Goal: Transaction & Acquisition: Subscribe to service/newsletter

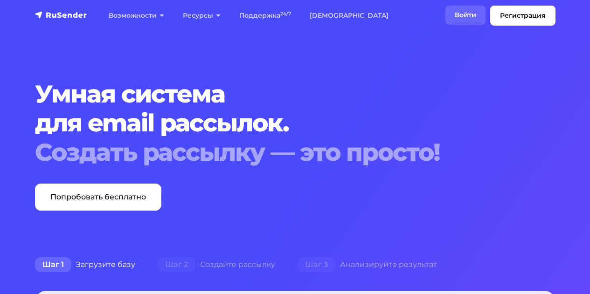
click at [471, 13] on link "Войти" at bounding box center [465, 15] width 40 height 19
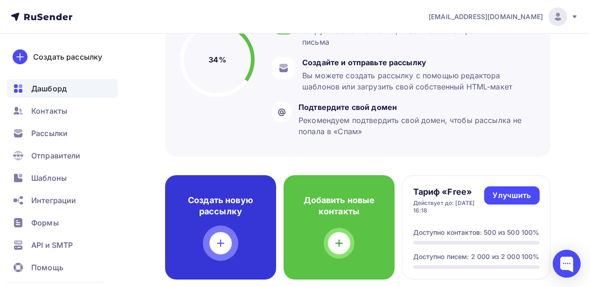
scroll to position [126, 1]
click at [223, 207] on h4 "Создать новую рассылку" at bounding box center [219, 206] width 81 height 22
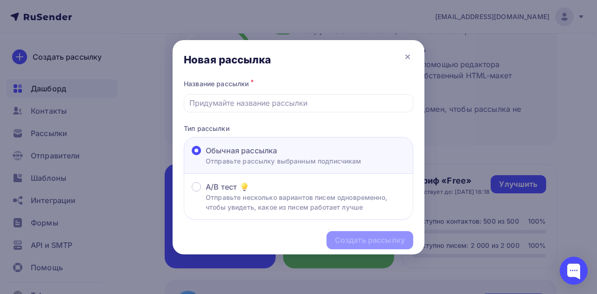
click at [327, 168] on div "Обычная рассылка Отправьте рассылку выбранным подписчикам" at bounding box center [298, 155] width 229 height 37
click at [318, 103] on input "text" at bounding box center [298, 102] width 219 height 11
type input "Estúdio fotográfico sem fotógrafo no [GEOGRAPHIC_DATA]"
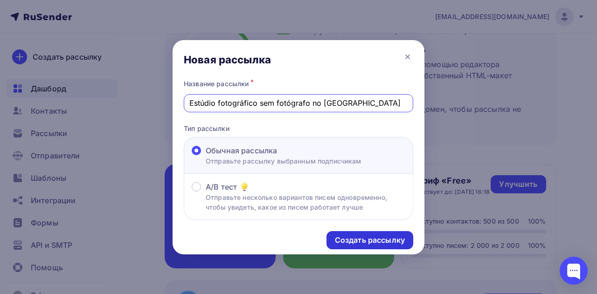
click at [337, 237] on div "Создать рассылку" at bounding box center [370, 240] width 70 height 11
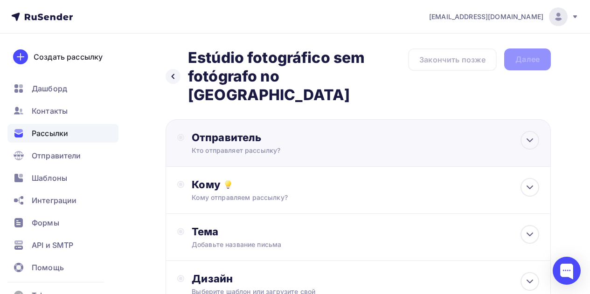
click at [333, 131] on div "Отправитель Кто отправляет рассылку? Email * marketingoodday@gmail.com marketin…" at bounding box center [293, 143] width 202 height 24
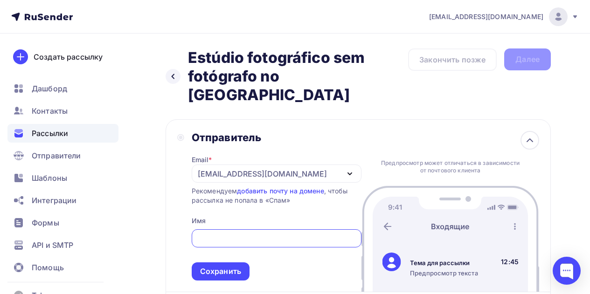
click at [325, 165] on div "[EMAIL_ADDRESS][DOMAIN_NAME]" at bounding box center [277, 174] width 170 height 18
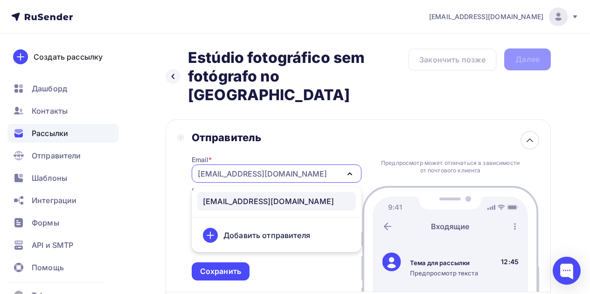
click at [293, 230] on div "Добавить отправителя" at bounding box center [266, 235] width 87 height 11
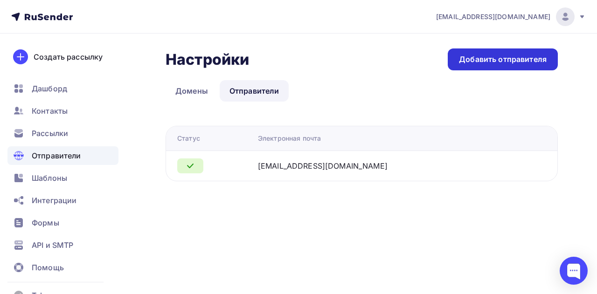
click at [476, 55] on div "Добавить отправителя" at bounding box center [503, 59] width 88 height 11
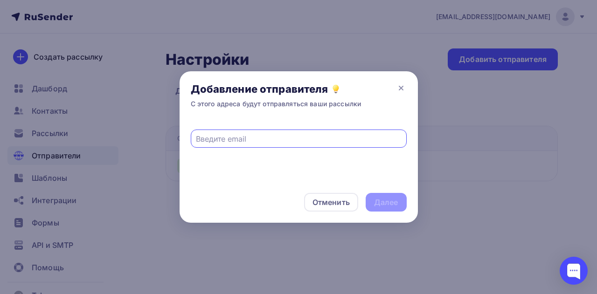
click at [249, 144] on input "text" at bounding box center [298, 138] width 205 height 11
paste input "[EMAIL_ADDRESS][DOMAIN_NAME]"
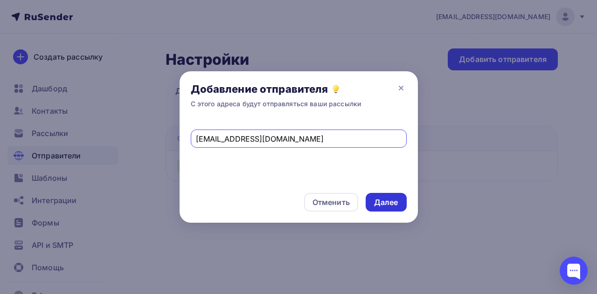
type input "[EMAIL_ADDRESS][DOMAIN_NAME]"
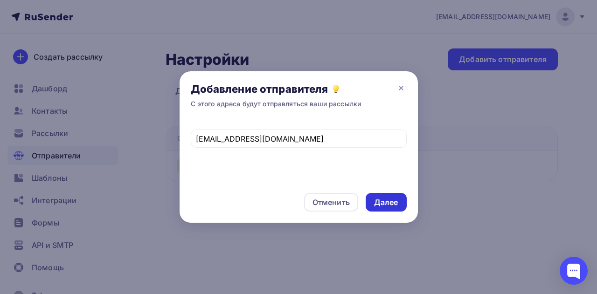
click at [378, 204] on div "Далее" at bounding box center [386, 202] width 24 height 11
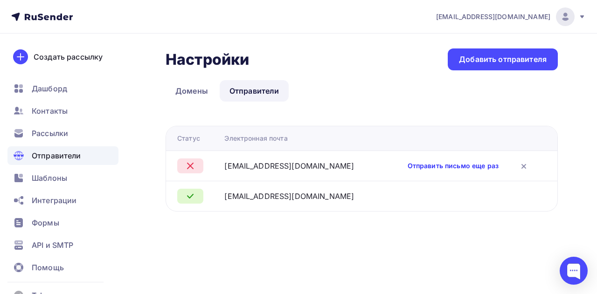
click at [420, 169] on link "Отправить письмо еще раз" at bounding box center [452, 165] width 91 height 9
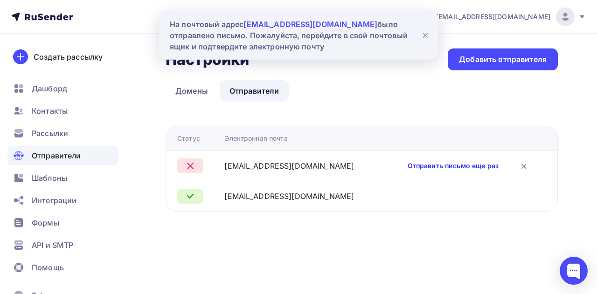
click at [439, 166] on link "Отправить письмо еще раз" at bounding box center [452, 165] width 91 height 9
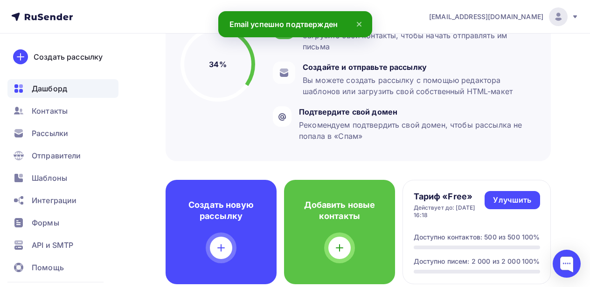
scroll to position [122, 0]
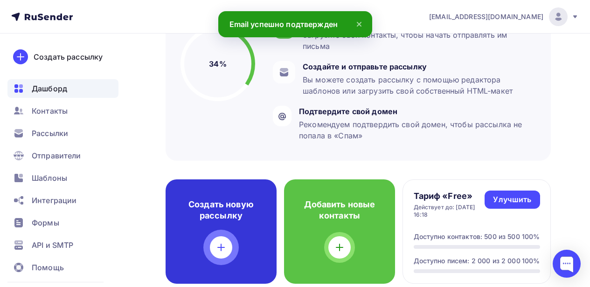
click at [230, 212] on h4 "Создать новую рассылку" at bounding box center [220, 210] width 81 height 22
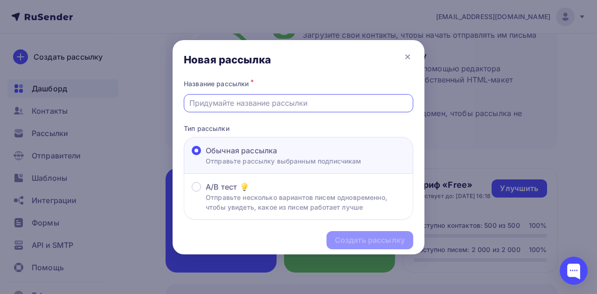
click at [306, 98] on input "text" at bounding box center [298, 102] width 219 height 11
type input "Estúdio fotográfico sem fotógrafo no [GEOGRAPHIC_DATA]"
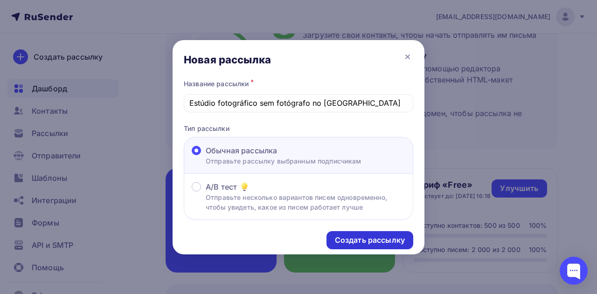
click at [344, 235] on div "Создать рассылку" at bounding box center [369, 240] width 87 height 18
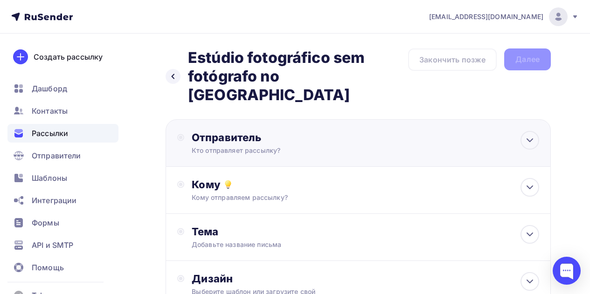
click at [291, 146] on div "Кто отправляет рассылку?" at bounding box center [283, 150] width 182 height 9
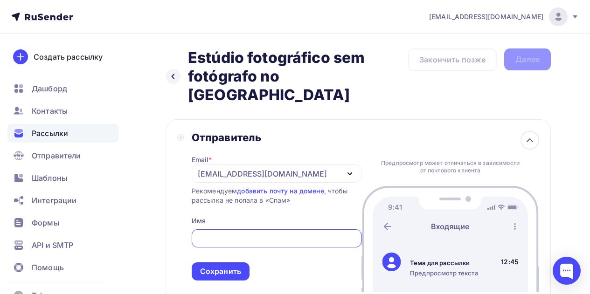
click at [273, 168] on div "[EMAIL_ADDRESS][DOMAIN_NAME]" at bounding box center [262, 173] width 129 height 11
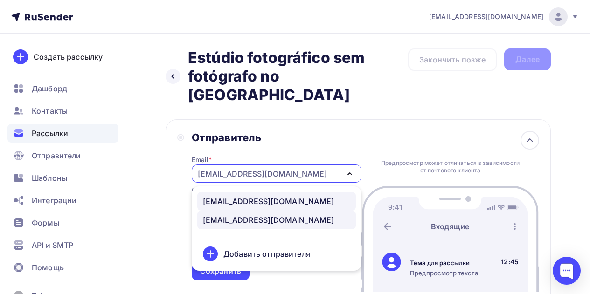
click at [250, 196] on div "[EMAIL_ADDRESS][DOMAIN_NAME]" at bounding box center [268, 201] width 131 height 11
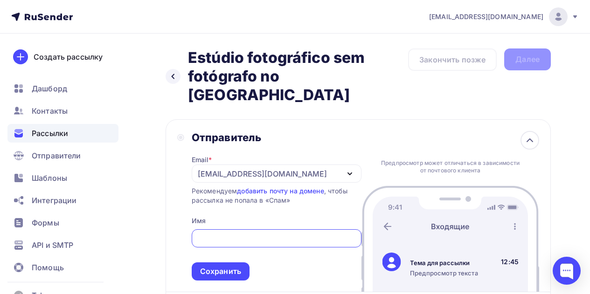
click at [245, 233] on input "text" at bounding box center [276, 238] width 159 height 11
click at [278, 229] on div at bounding box center [277, 238] width 170 height 18
drag, startPoint x: 199, startPoint y: 155, endPoint x: 253, endPoint y: 157, distance: 54.1
click at [253, 168] on div "[EMAIL_ADDRESS][DOMAIN_NAME]" at bounding box center [262, 173] width 129 height 11
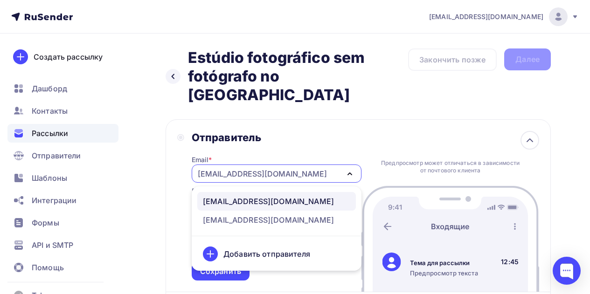
click at [173, 193] on div "Отправитель Email * [EMAIL_ADDRESS][DOMAIN_NAME] [EMAIL_ADDRESS][DOMAIN_NAME] […" at bounding box center [357, 205] width 385 height 173
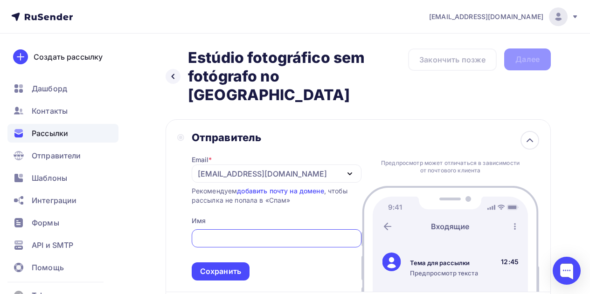
click at [213, 233] on input "text" at bounding box center [276, 238] width 159 height 11
paste input "ar.portostudio"
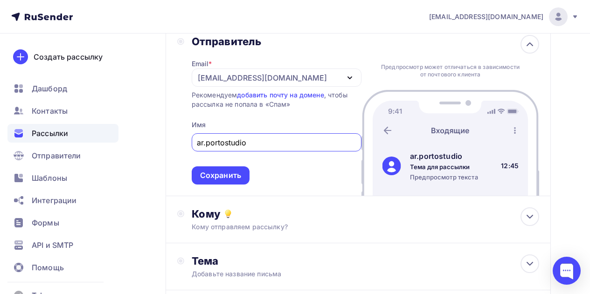
scroll to position [97, 0]
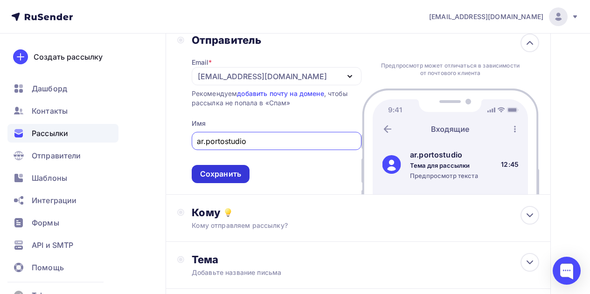
type input "ar.portostudio"
click at [242, 165] on div "Сохранить" at bounding box center [221, 174] width 58 height 18
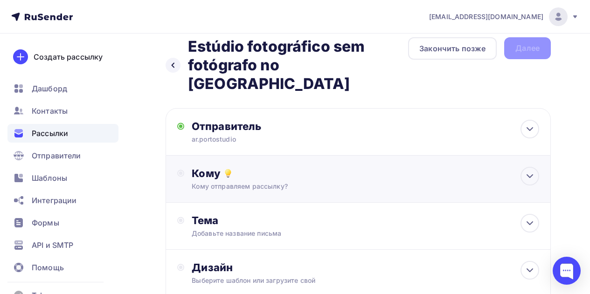
scroll to position [12, 0]
click at [241, 166] on div "Кому" at bounding box center [365, 172] width 347 height 13
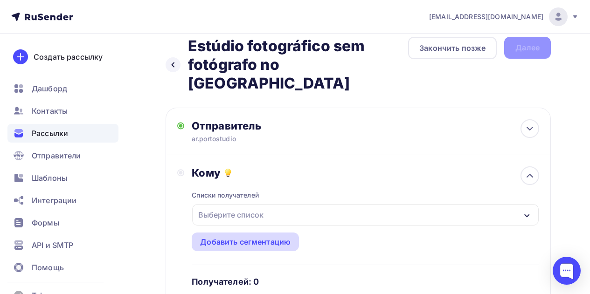
click at [240, 236] on div "Добавить сегментацию" at bounding box center [245, 241] width 90 height 11
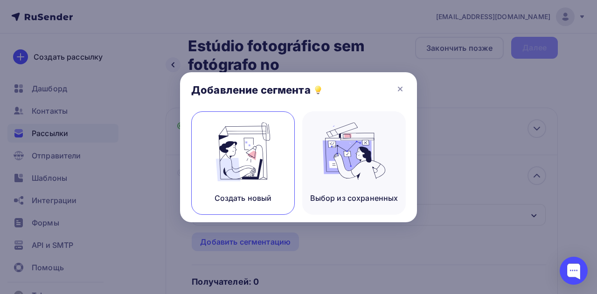
click at [254, 183] on div "Создать новый" at bounding box center [242, 162] width 103 height 103
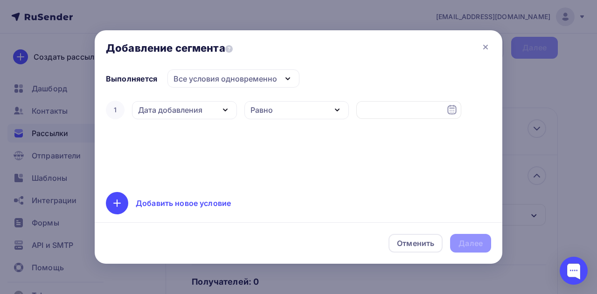
click at [486, 55] on div "Добавление сегмента" at bounding box center [298, 49] width 407 height 39
click at [486, 46] on icon at bounding box center [485, 47] width 4 height 4
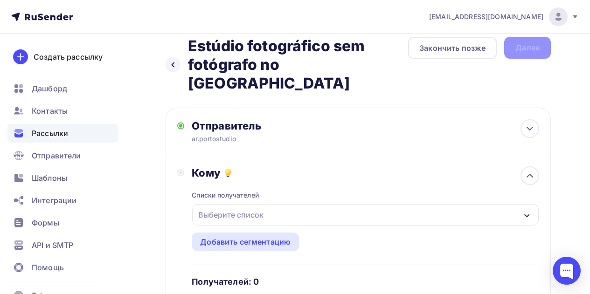
click at [271, 204] on div "Выберите список" at bounding box center [365, 214] width 346 height 21
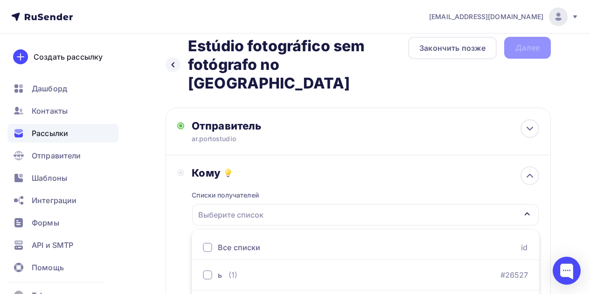
scroll to position [23, 0]
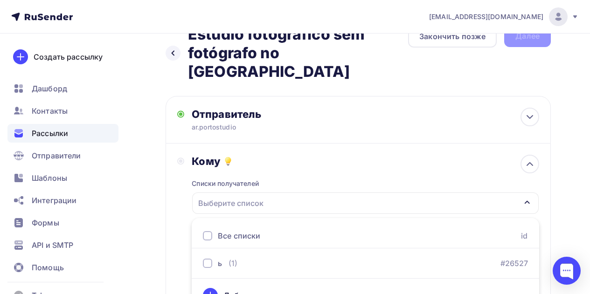
click at [220, 284] on div "Добавить список" at bounding box center [365, 295] width 325 height 22
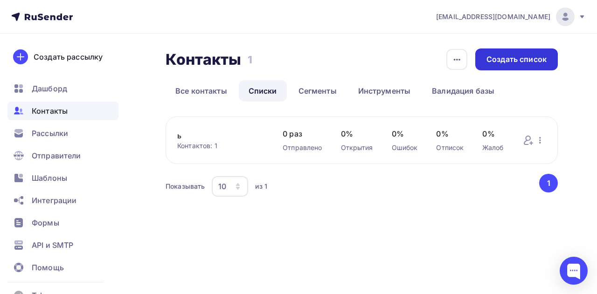
click at [500, 64] on div "Создать список" at bounding box center [516, 59] width 60 height 11
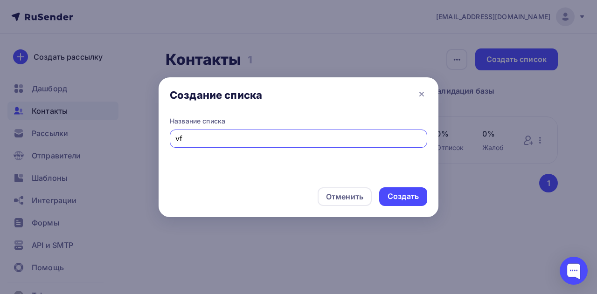
type input "v"
type input "магазины"
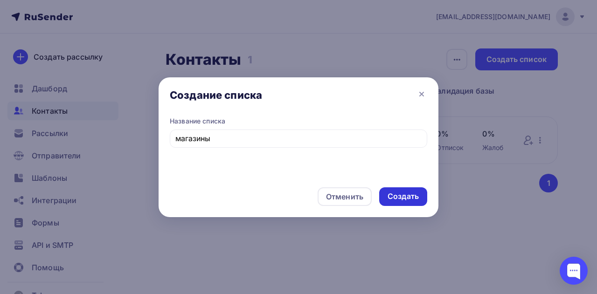
click at [387, 193] on div "Создать" at bounding box center [403, 196] width 48 height 19
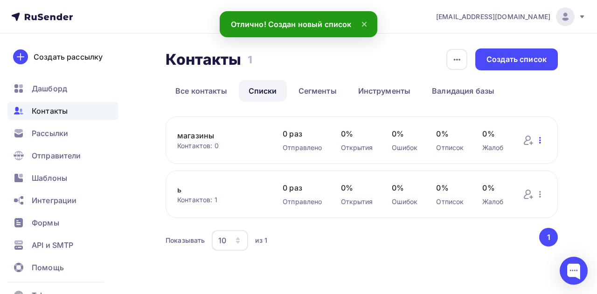
click at [541, 143] on icon "button" at bounding box center [539, 140] width 11 height 11
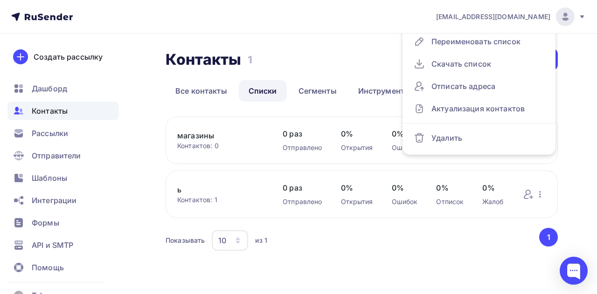
click at [261, 135] on link "магазины" at bounding box center [220, 135] width 87 height 11
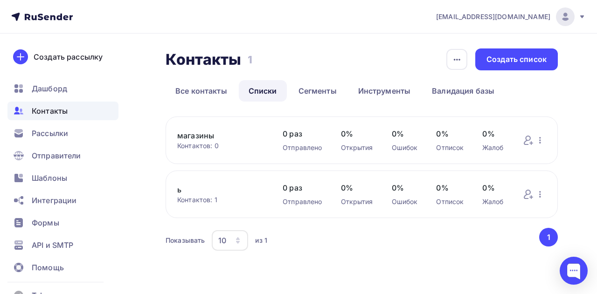
click at [261, 135] on link "магазины" at bounding box center [220, 135] width 87 height 11
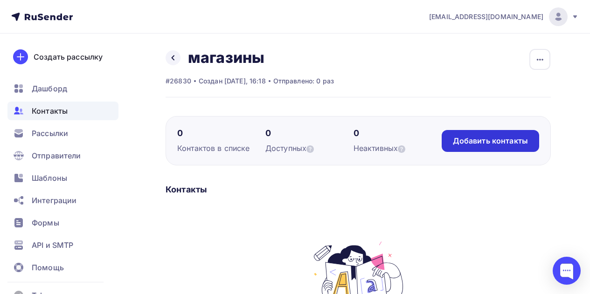
click at [490, 142] on div "Добавить контакты" at bounding box center [490, 141] width 75 height 11
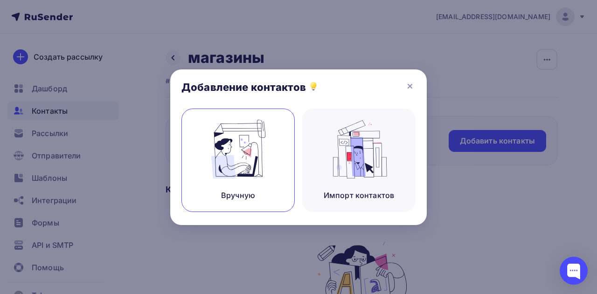
click at [226, 153] on img at bounding box center [238, 149] width 62 height 59
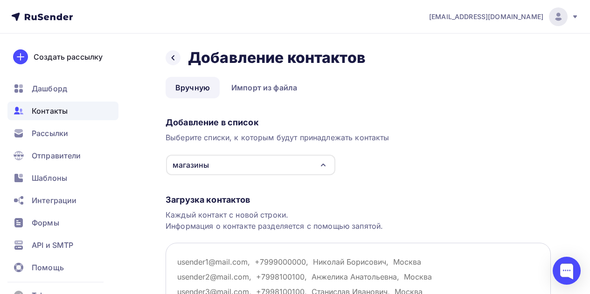
click at [204, 256] on textarea at bounding box center [357, 289] width 385 height 93
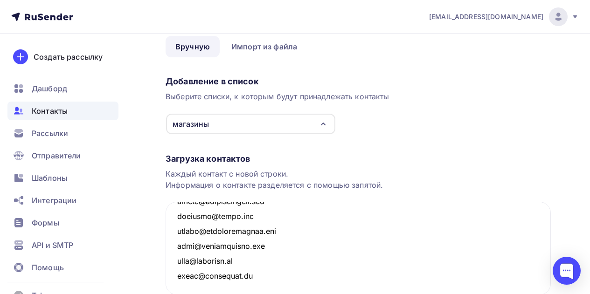
scroll to position [116, 0]
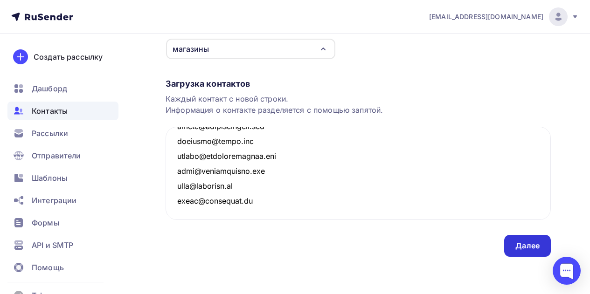
type textarea "[EMAIL_ADDRESS][DOMAIN_NAME] [EMAIL_ADDRESS][DOMAIN_NAME] [EMAIL_ADDRESS][DOMAI…"
click at [536, 252] on div "Далее" at bounding box center [527, 246] width 47 height 22
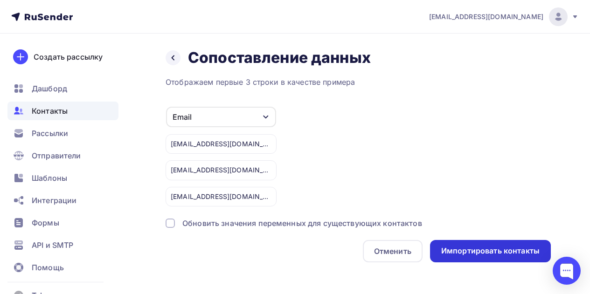
click at [528, 250] on div "Импортировать контакты" at bounding box center [490, 251] width 98 height 11
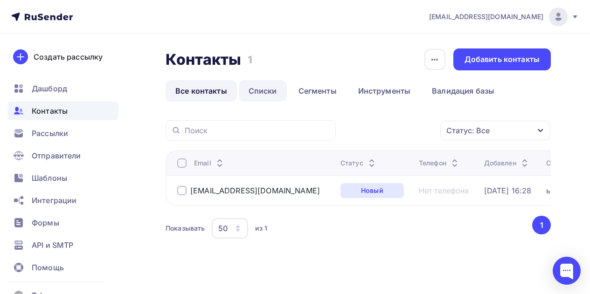
click at [254, 91] on link "Списки" at bounding box center [263, 90] width 48 height 21
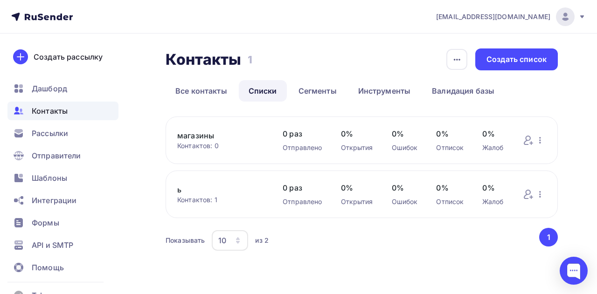
click at [278, 140] on div "магазины Контактов: 0 Добавить контакты Переименовать список Скачать список Отп…" at bounding box center [361, 141] width 392 height 48
click at [208, 137] on link "магазины" at bounding box center [220, 135] width 87 height 11
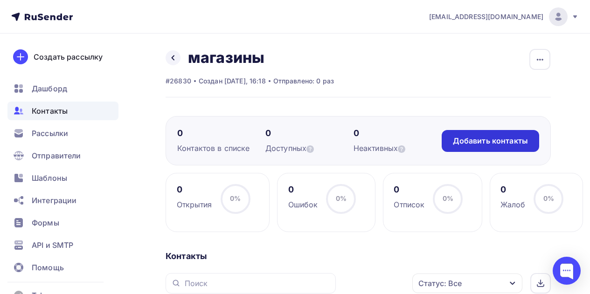
click at [469, 144] on div "Добавить контакты" at bounding box center [490, 141] width 75 height 11
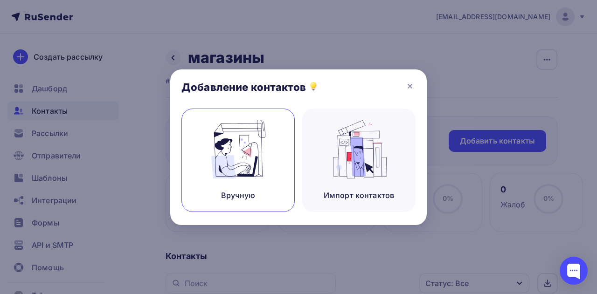
click at [204, 188] on div "Вручную" at bounding box center [237, 160] width 113 height 103
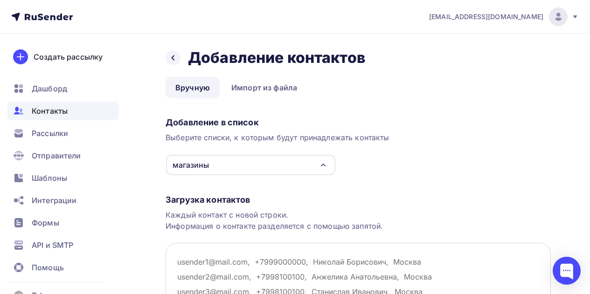
click at [210, 255] on textarea at bounding box center [357, 289] width 385 height 93
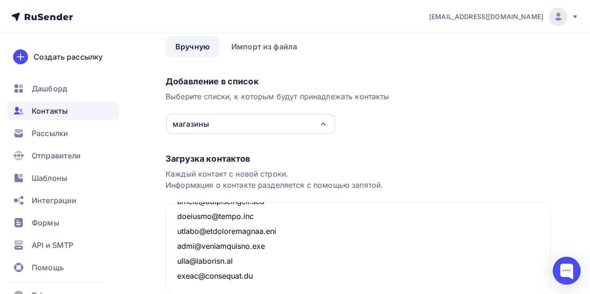
scroll to position [116, 0]
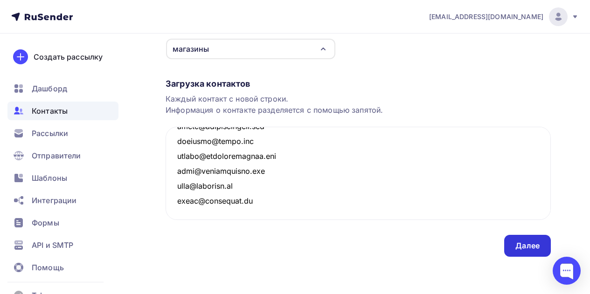
type textarea "[EMAIL_ADDRESS][DOMAIN_NAME] [EMAIL_ADDRESS][DOMAIN_NAME] [EMAIL_ADDRESS][DOMAI…"
click at [516, 243] on div "Далее" at bounding box center [527, 246] width 24 height 11
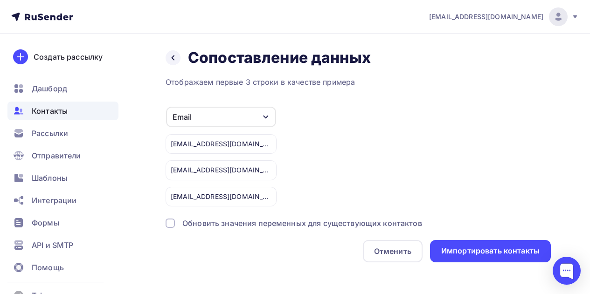
click at [250, 116] on div "Email" at bounding box center [221, 117] width 110 height 21
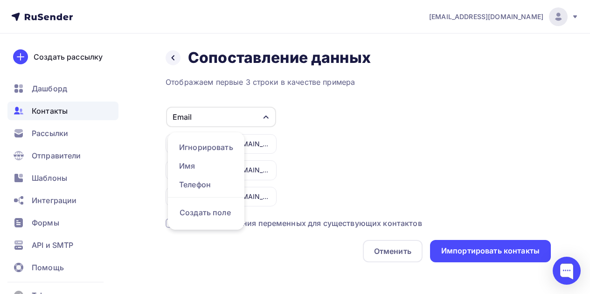
click at [318, 150] on div "Email Игнорировать Имя Телефон Создать поле [EMAIL_ADDRESS][DOMAIN_NAME] [EMAIL…" at bounding box center [357, 156] width 385 height 100
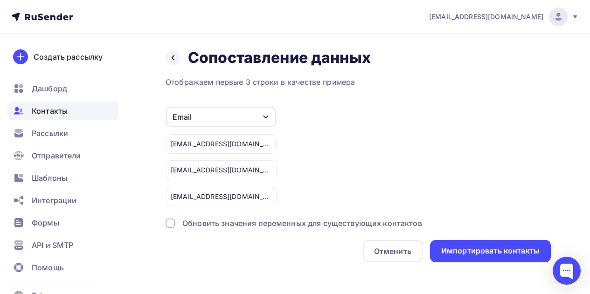
click at [279, 141] on div "Email Игнорировать Имя Телефон Создать поле [EMAIL_ADDRESS][DOMAIN_NAME] [EMAIL…" at bounding box center [357, 156] width 385 height 100
click at [264, 142] on div "[EMAIL_ADDRESS][DOMAIN_NAME]" at bounding box center [220, 144] width 111 height 20
click at [171, 221] on div at bounding box center [169, 223] width 9 height 9
drag, startPoint x: 242, startPoint y: 182, endPoint x: 239, endPoint y: 202, distance: 19.9
click at [239, 202] on div "[EMAIL_ADDRESS][DOMAIN_NAME] [EMAIL_ADDRESS][DOMAIN_NAME] [EMAIL_ADDRESS][DOMAI…" at bounding box center [220, 167] width 111 height 79
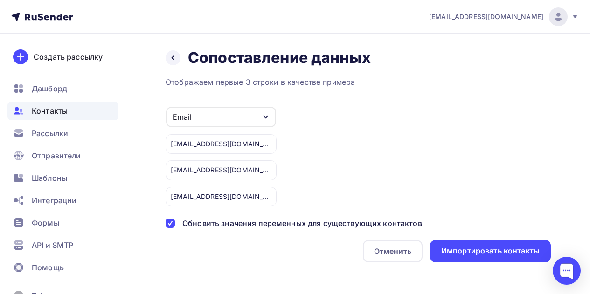
click at [239, 202] on div "[EMAIL_ADDRESS][DOMAIN_NAME]" at bounding box center [220, 197] width 111 height 20
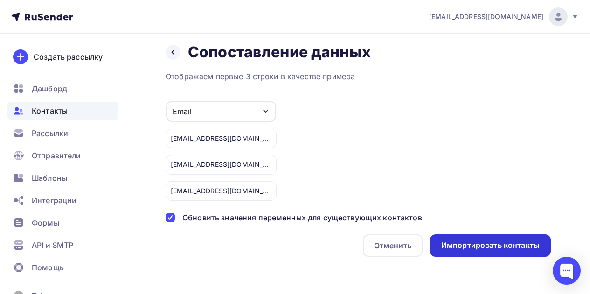
click at [471, 249] on div "Импортировать контакты" at bounding box center [490, 245] width 98 height 11
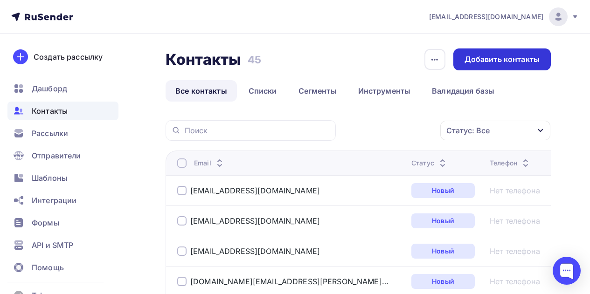
click at [511, 66] on div "Добавить контакты" at bounding box center [501, 59] width 97 height 22
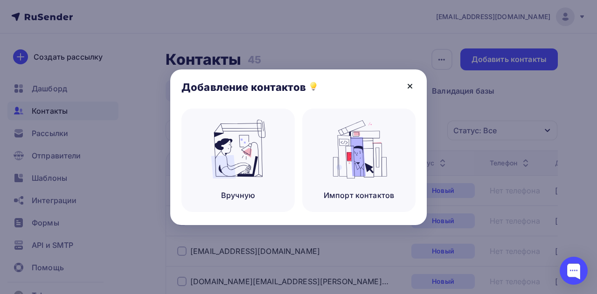
click at [406, 87] on icon at bounding box center [409, 86] width 11 height 11
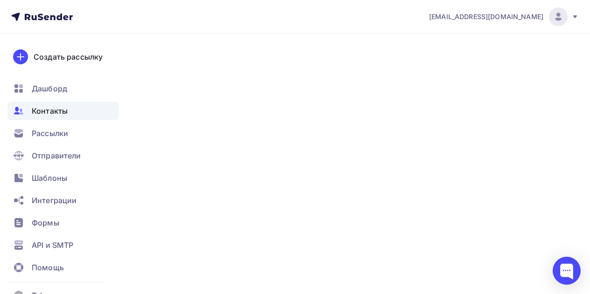
scroll to position [6, 0]
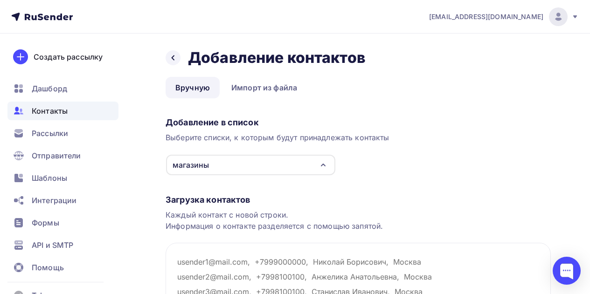
scroll to position [6, 0]
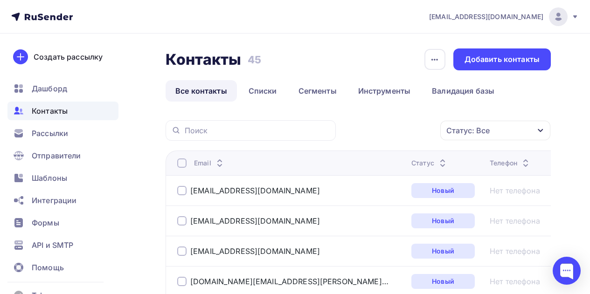
click at [228, 61] on h2 "Контакты" at bounding box center [203, 59] width 76 height 19
click at [263, 87] on link "Списки" at bounding box center [263, 90] width 48 height 21
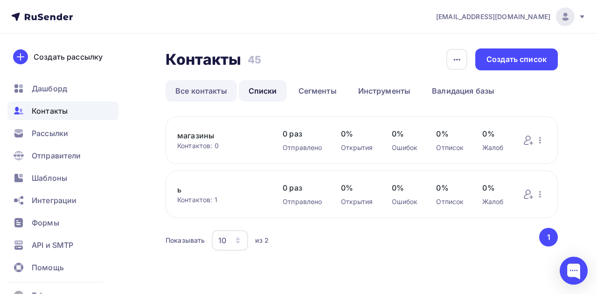
click at [186, 87] on link "Все контакты" at bounding box center [200, 90] width 71 height 21
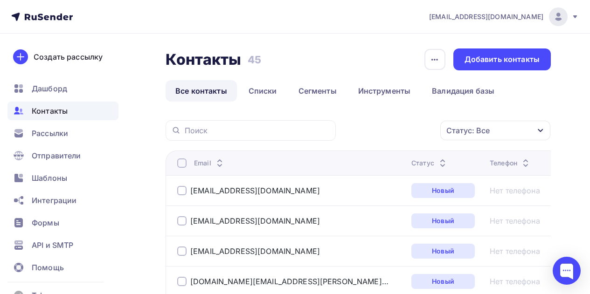
click at [183, 191] on div at bounding box center [181, 190] width 9 height 9
click at [181, 164] on div at bounding box center [181, 162] width 9 height 9
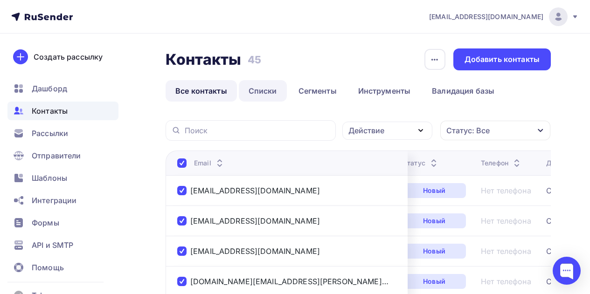
click at [268, 84] on link "Списки" at bounding box center [263, 90] width 48 height 21
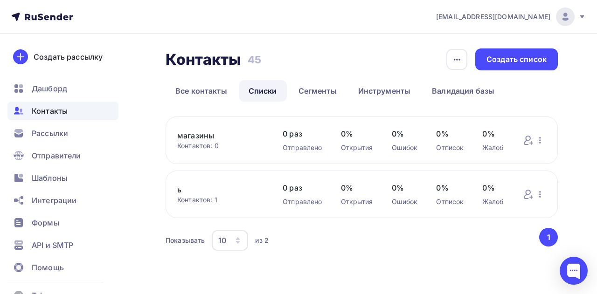
click at [218, 134] on link "магазины" at bounding box center [220, 135] width 87 height 11
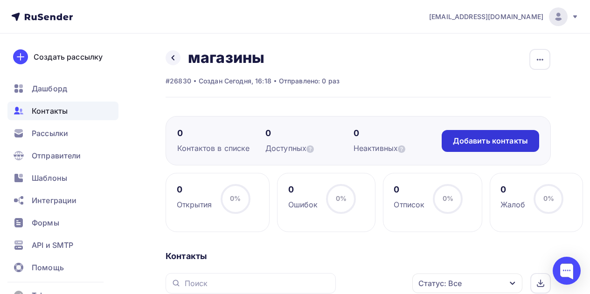
click at [455, 143] on div "Добавить контакты" at bounding box center [490, 141] width 75 height 11
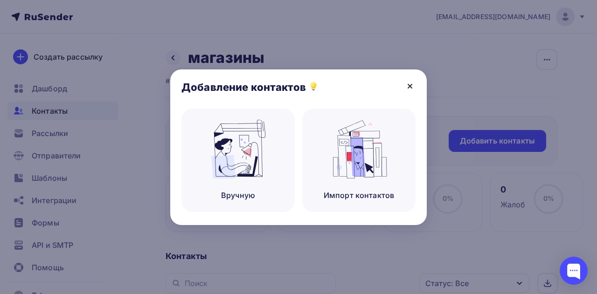
click at [411, 86] on icon at bounding box center [409, 86] width 11 height 11
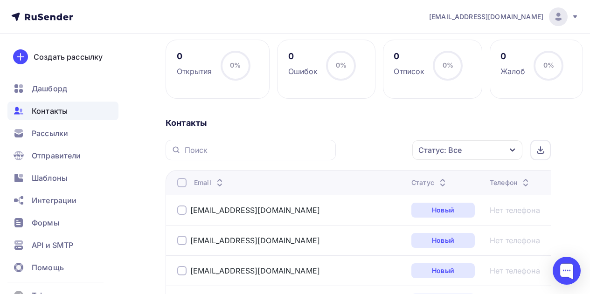
scroll to position [138, 0]
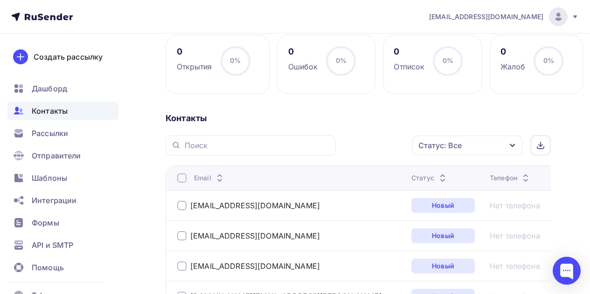
click at [179, 206] on div at bounding box center [181, 205] width 9 height 9
click at [182, 180] on div at bounding box center [181, 177] width 9 height 9
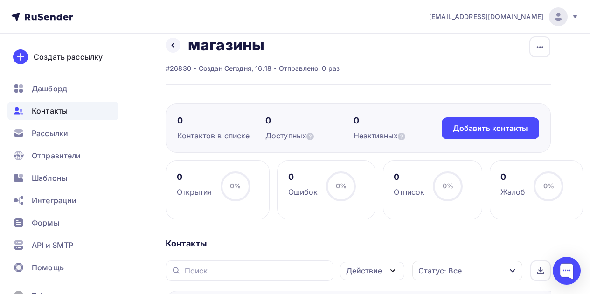
scroll to position [0, 0]
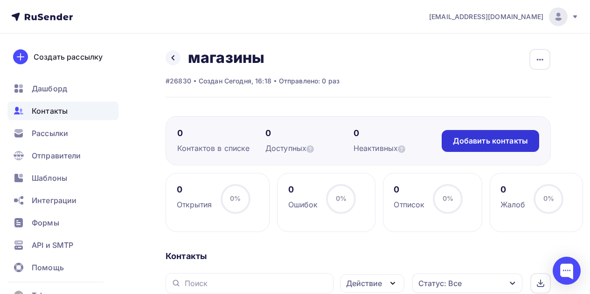
click at [475, 140] on div "Добавить контакты" at bounding box center [490, 141] width 75 height 11
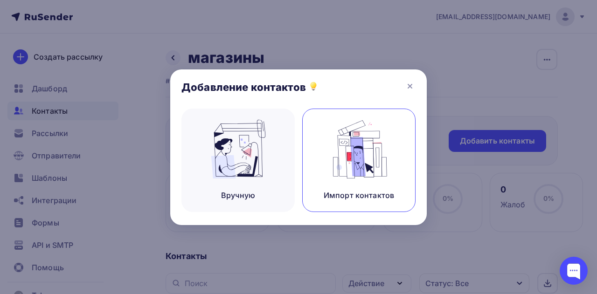
click at [358, 155] on img at bounding box center [359, 149] width 62 height 59
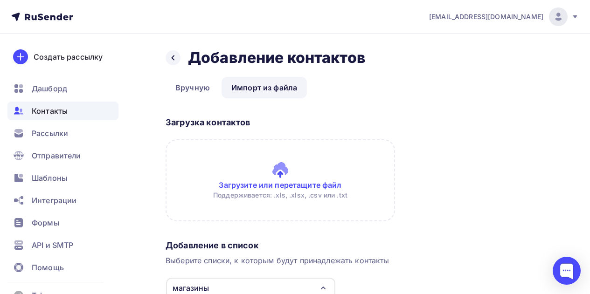
scroll to position [79, 0]
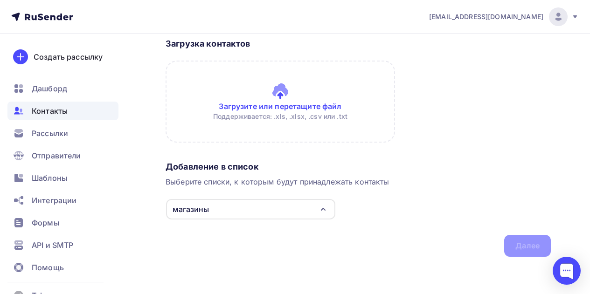
click at [299, 211] on div "магазины" at bounding box center [250, 209] width 169 height 21
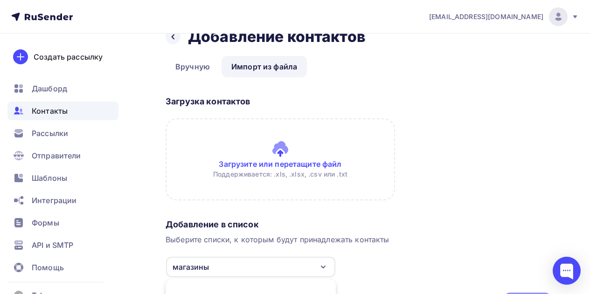
scroll to position [18, 0]
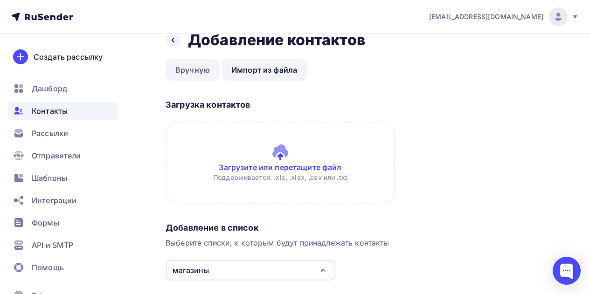
click at [199, 76] on link "Вручную" at bounding box center [192, 69] width 54 height 21
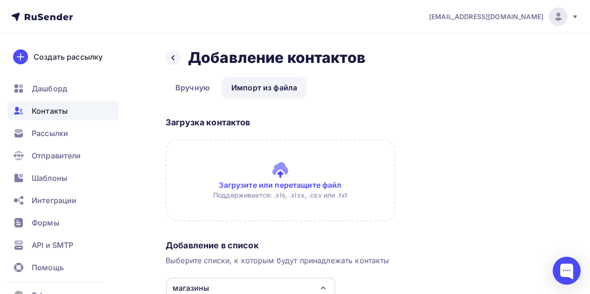
scroll to position [18, 0]
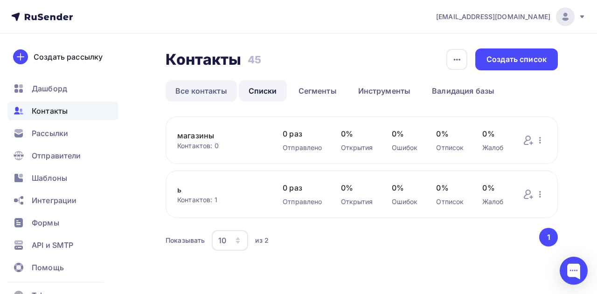
click at [205, 92] on link "Все контакты" at bounding box center [200, 90] width 71 height 21
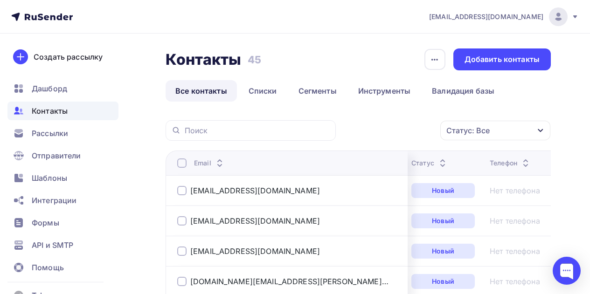
scroll to position [0, 76]
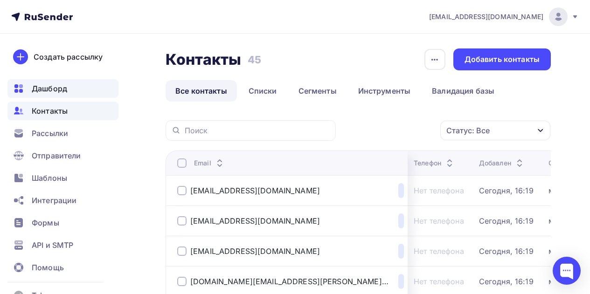
click at [80, 92] on div "Дашборд" at bounding box center [62, 88] width 111 height 19
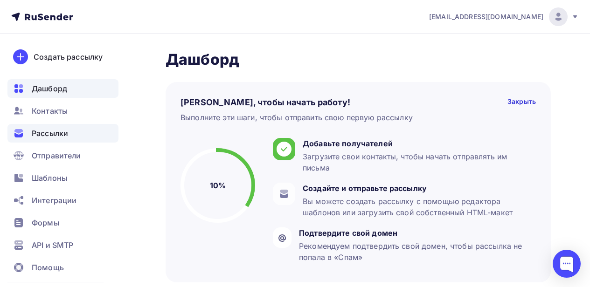
click at [68, 139] on div "Рассылки" at bounding box center [62, 133] width 111 height 19
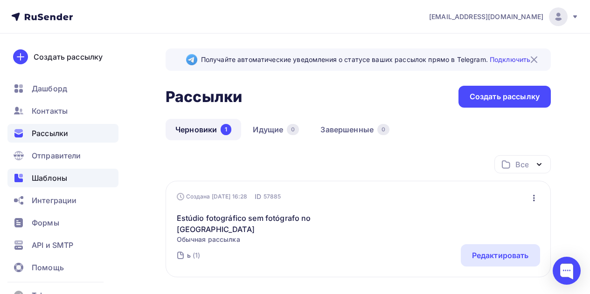
click at [72, 175] on div "Шаблоны" at bounding box center [62, 178] width 111 height 19
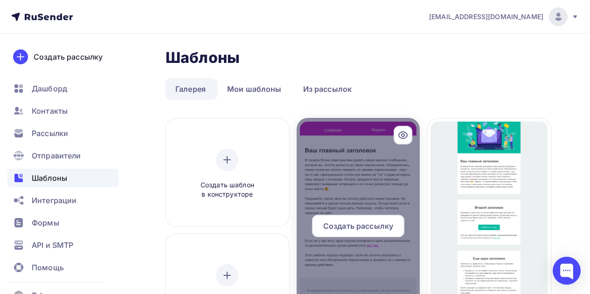
click at [342, 174] on div at bounding box center [358, 230] width 124 height 224
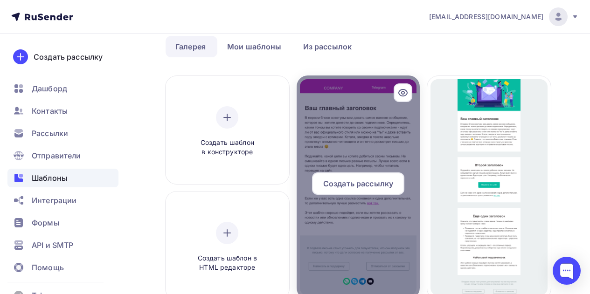
scroll to position [42, 0]
click at [344, 143] on div at bounding box center [358, 188] width 124 height 224
click at [383, 98] on div at bounding box center [358, 188] width 124 height 224
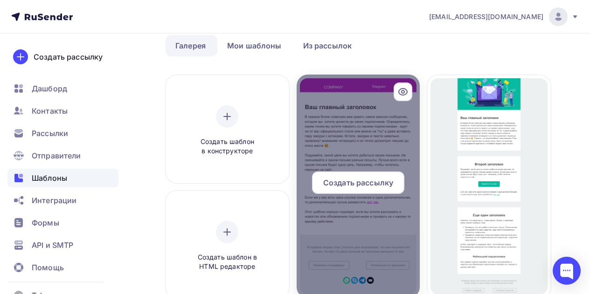
scroll to position [41, 0]
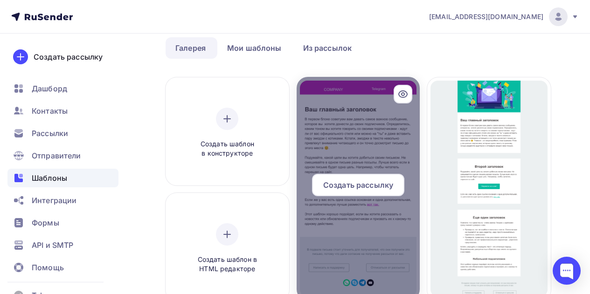
click at [330, 144] on div at bounding box center [358, 189] width 124 height 224
click at [351, 182] on span "Создать рассылку" at bounding box center [358, 184] width 70 height 11
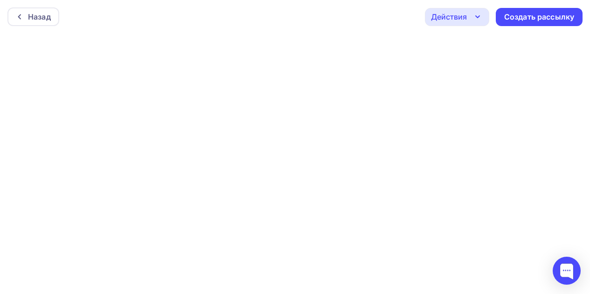
scroll to position [2, 0]
